Goal: Information Seeking & Learning: Learn about a topic

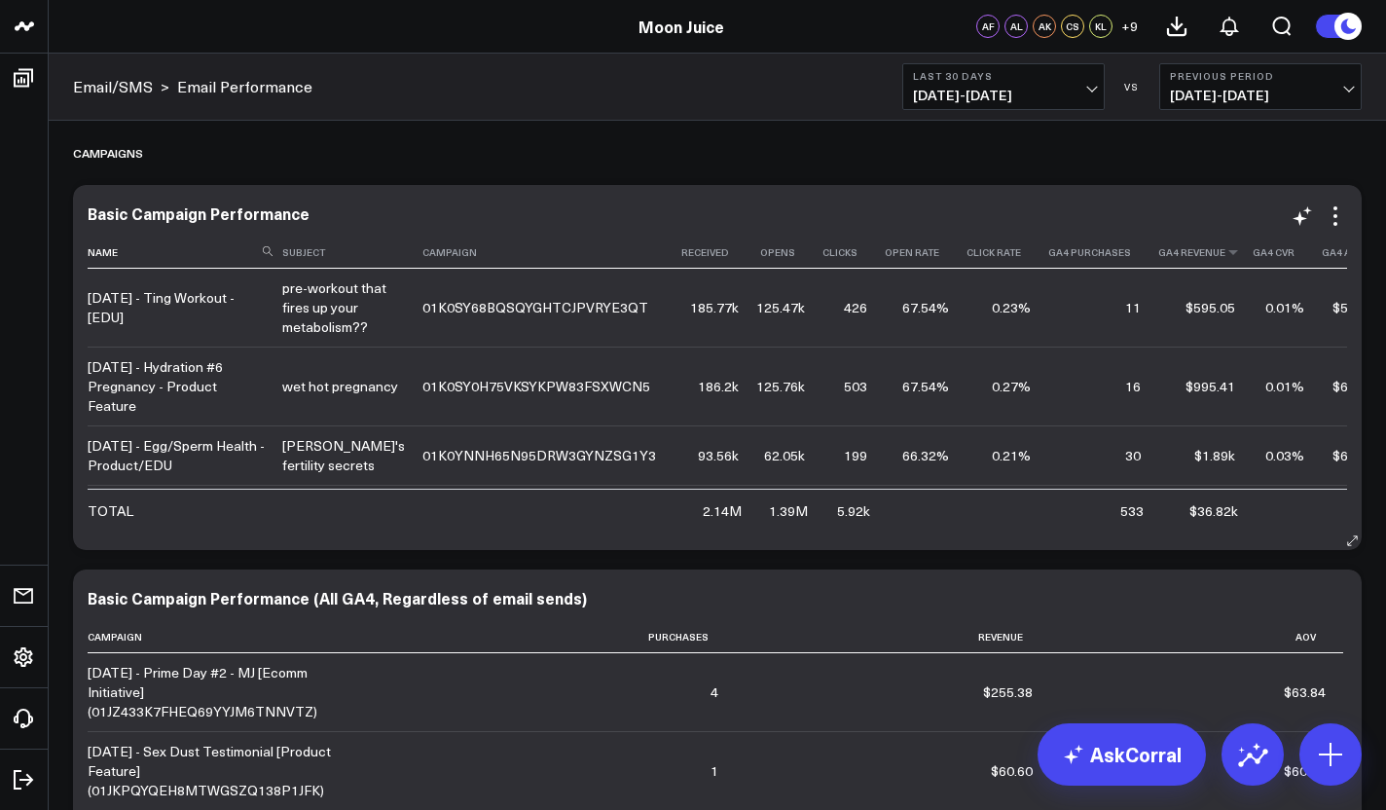
click at [1163, 261] on th "Ga4 Revenue" at bounding box center [1205, 253] width 94 height 32
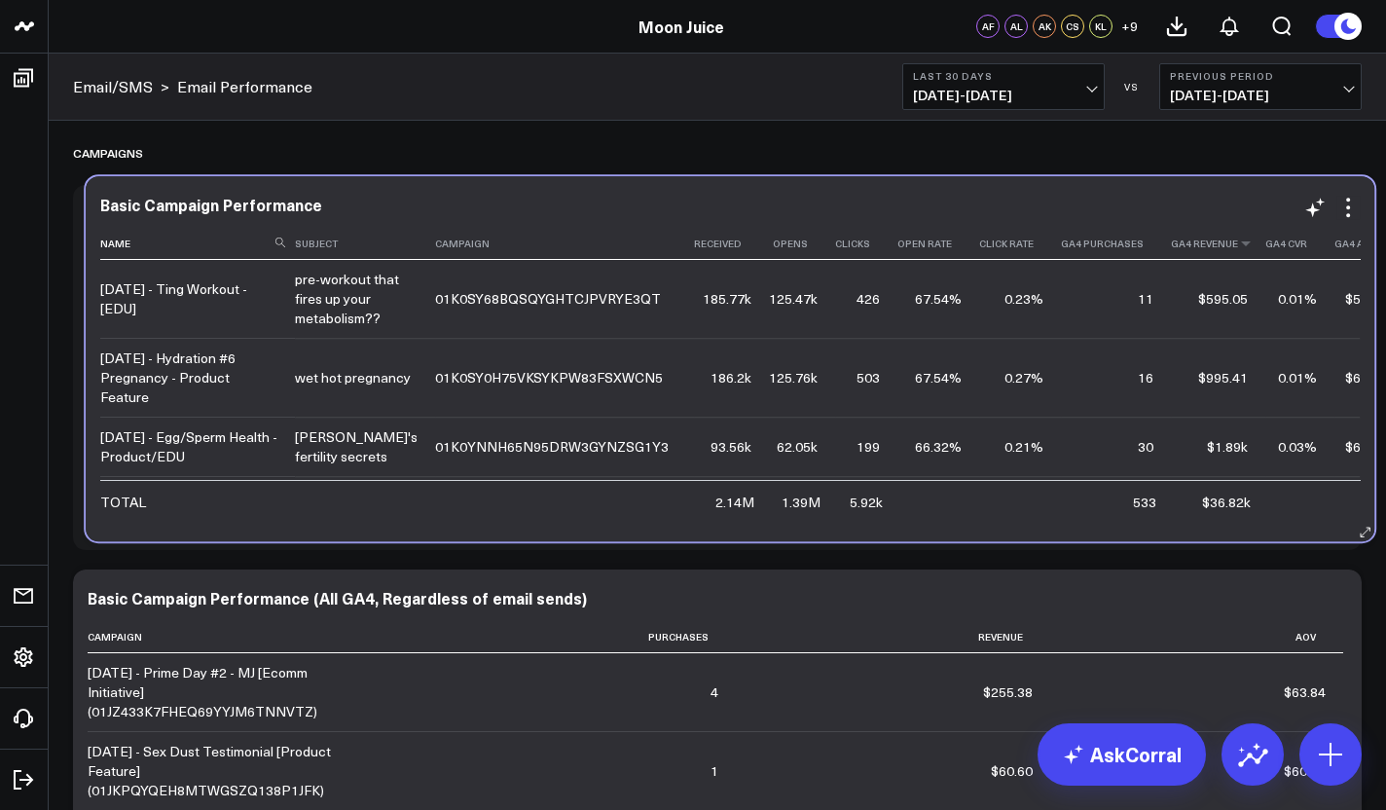
click at [1176, 252] on th "Ga4 Revenue" at bounding box center [1218, 244] width 94 height 32
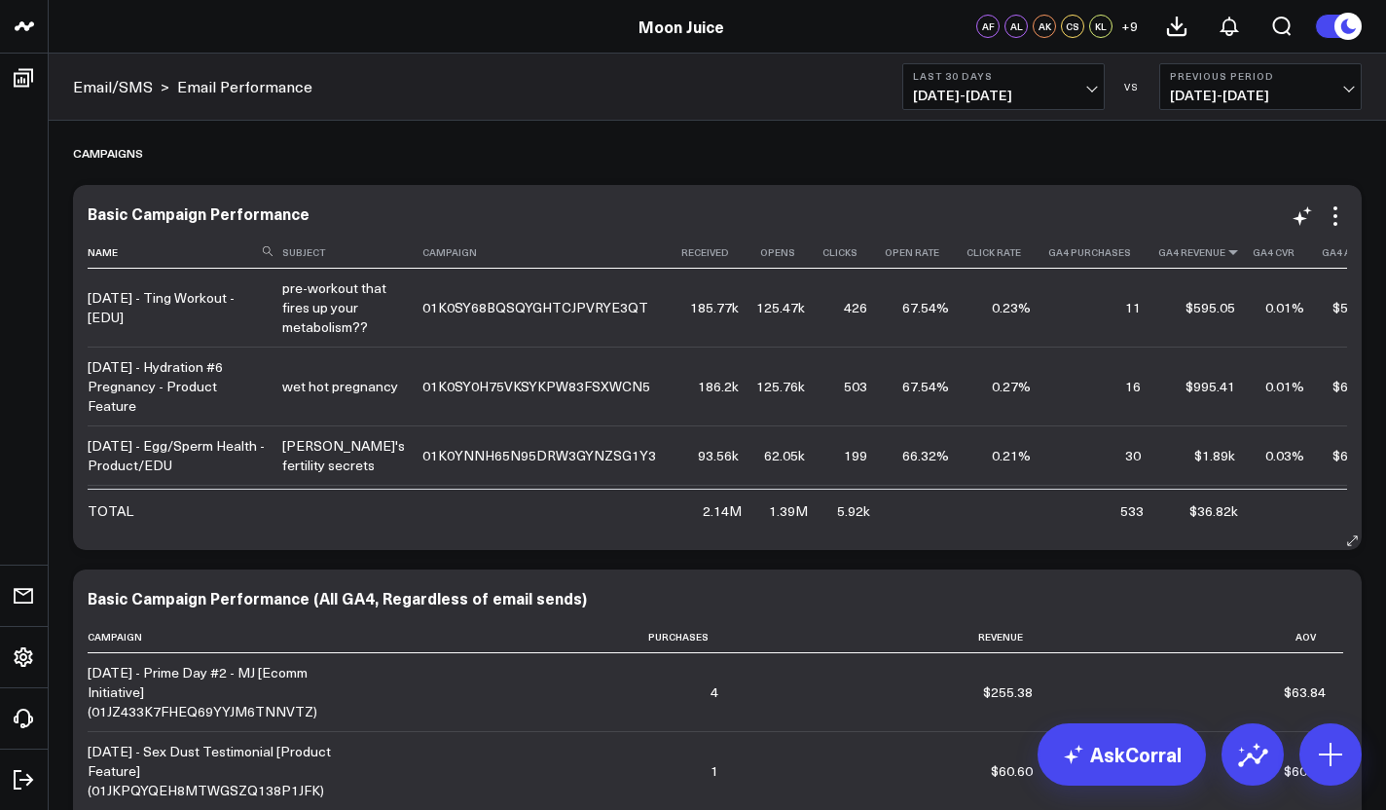
click at [1225, 251] on icon at bounding box center [1233, 252] width 16 height 12
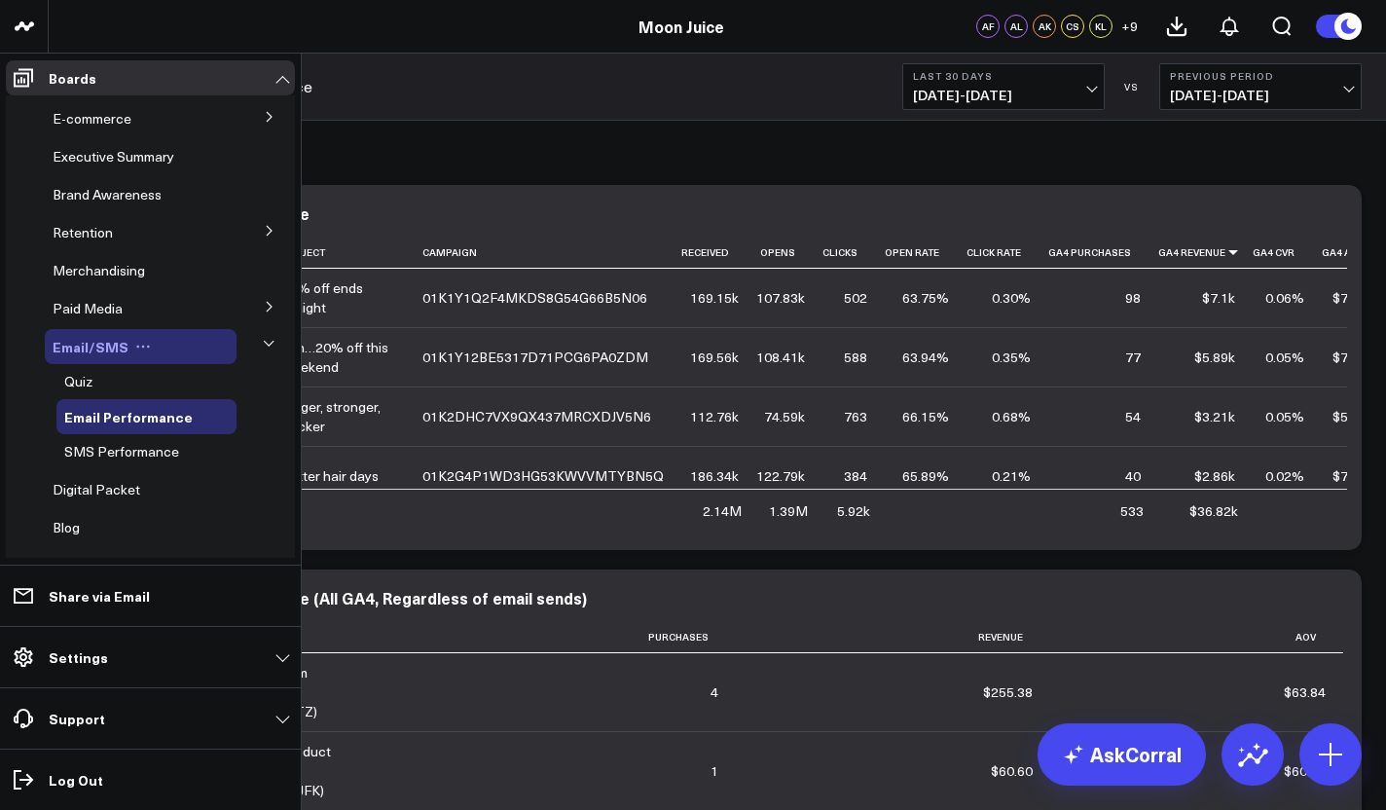
click at [101, 344] on span "Email/SMS" at bounding box center [91, 346] width 76 height 19
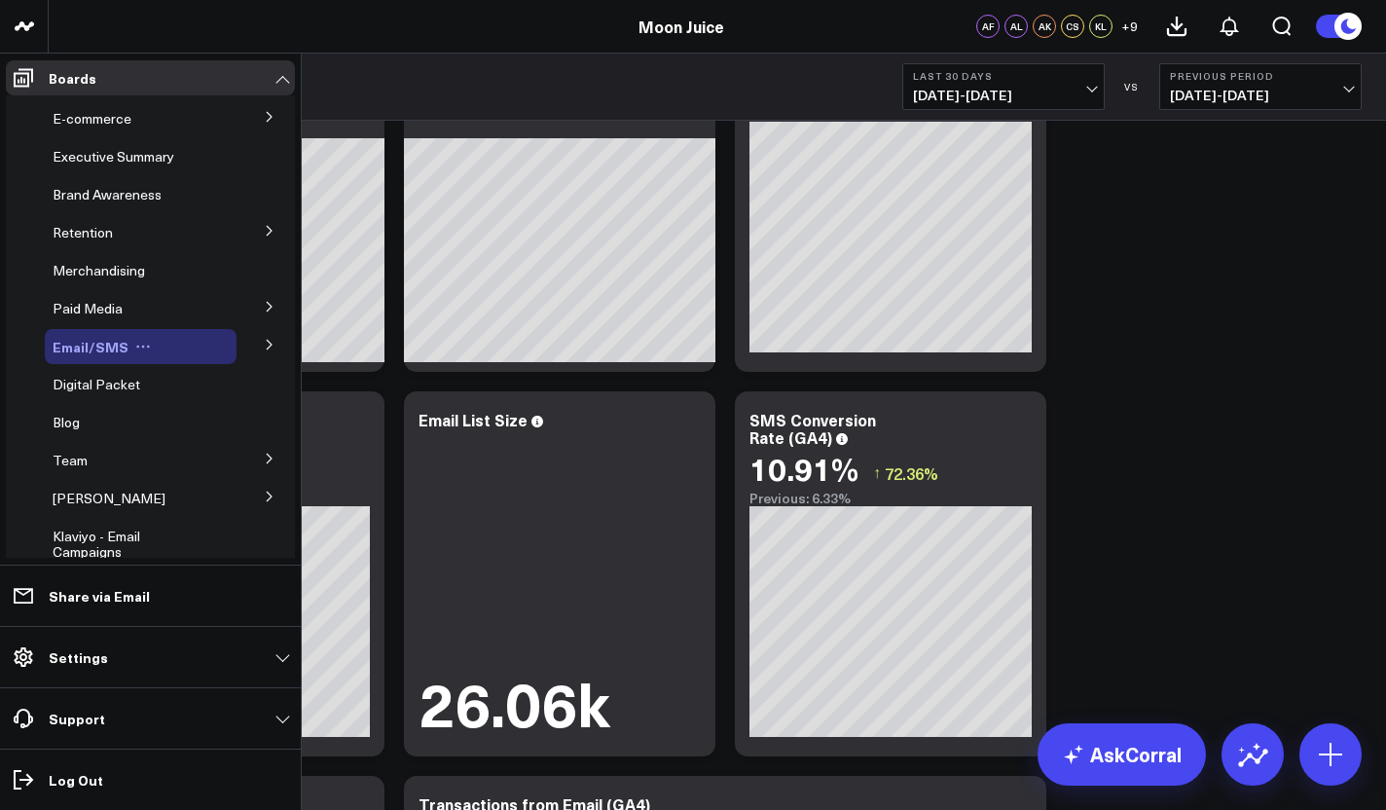
scroll to position [119, 0]
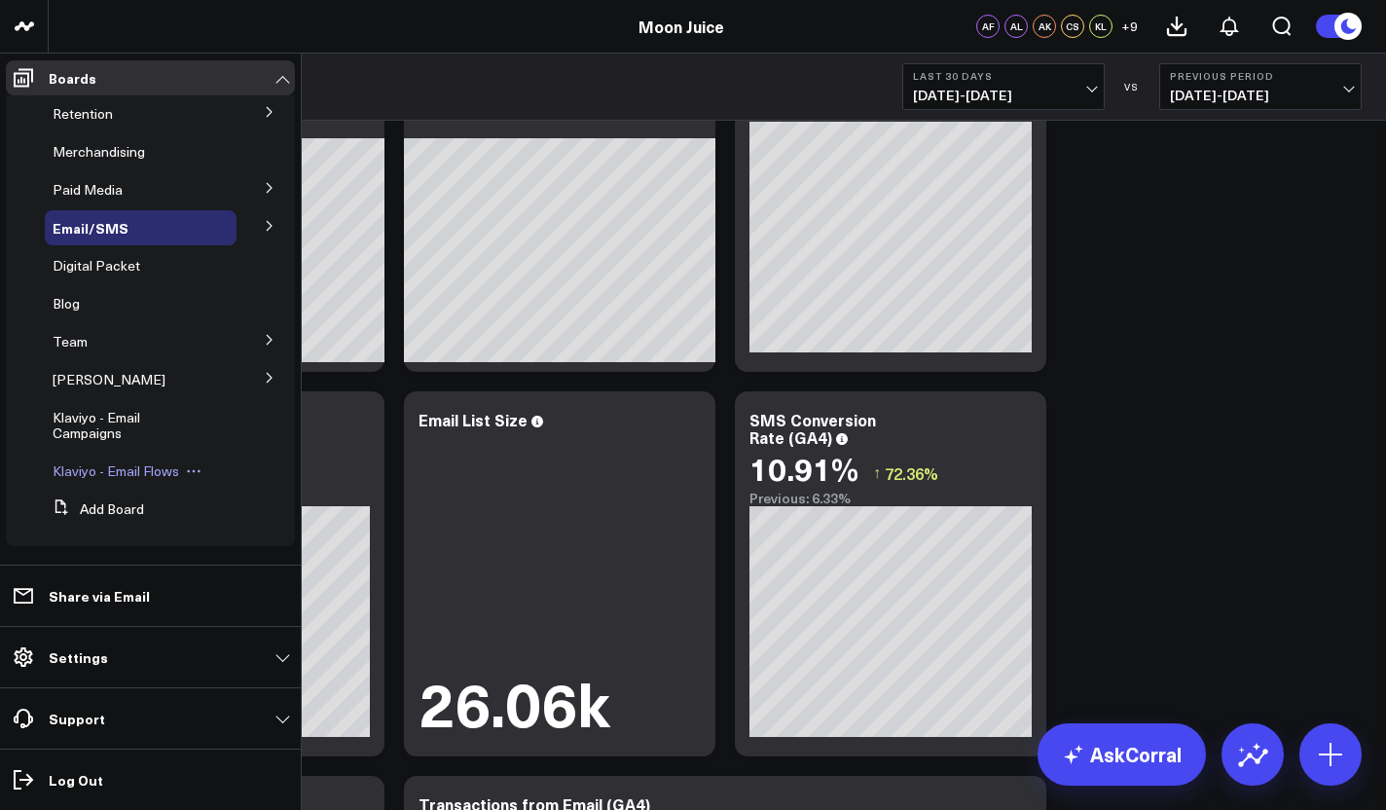
click at [91, 476] on span "Klaviyo - Email Flows" at bounding box center [116, 470] width 127 height 18
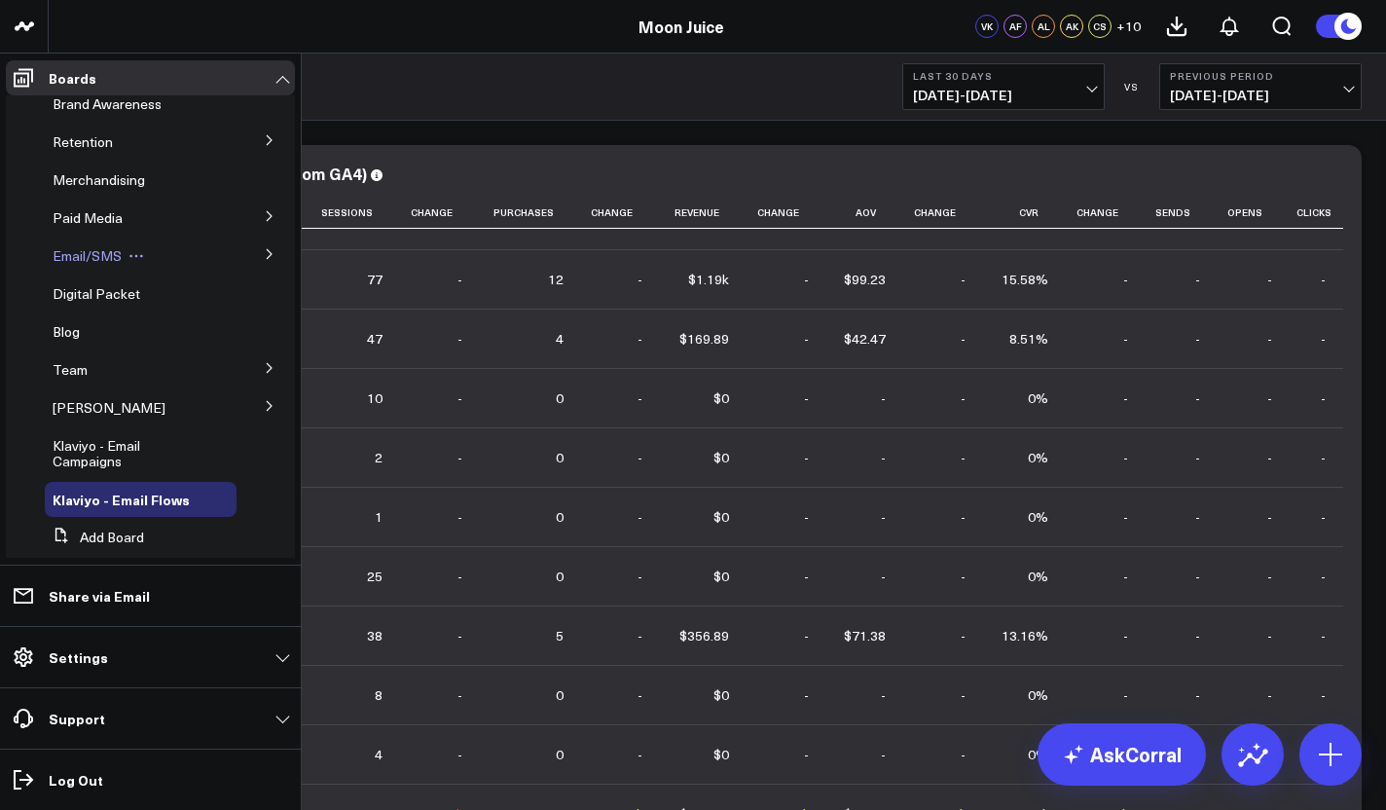
scroll to position [91, 0]
click at [99, 263] on span "Email/SMS" at bounding box center [87, 254] width 69 height 18
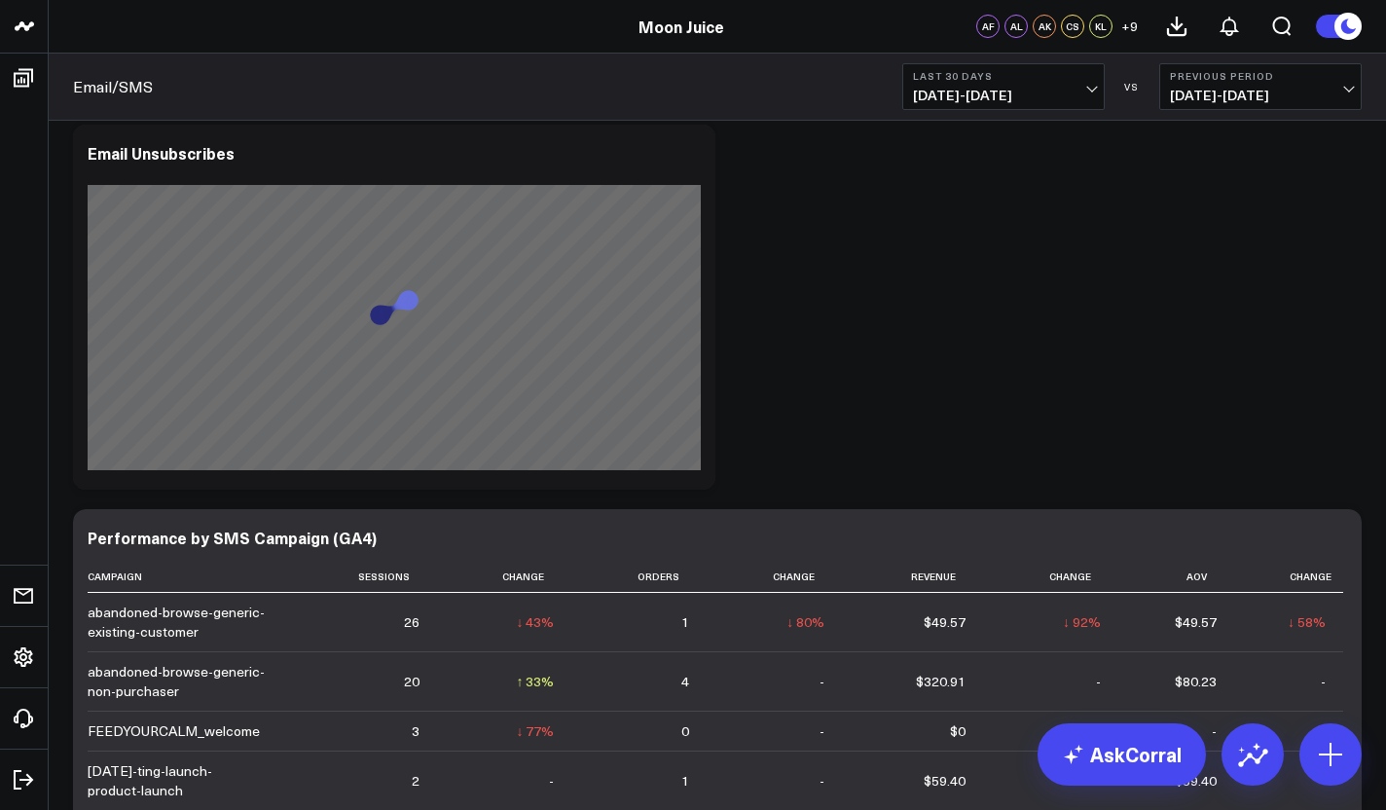
scroll to position [3726, 0]
